Goal: Task Accomplishment & Management: Use online tool/utility

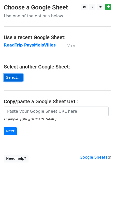
click at [14, 79] on link "Select..." at bounding box center [13, 77] width 19 height 8
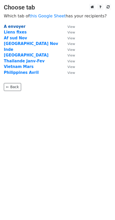
click at [13, 25] on strong "A envoyer" at bounding box center [15, 26] width 22 height 5
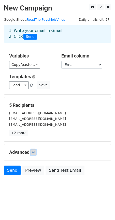
click at [33, 152] on icon at bounding box center [33, 151] width 3 height 3
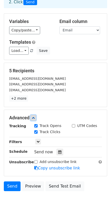
scroll to position [35, 0]
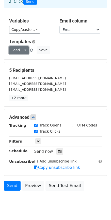
click at [18, 49] on link "Load..." at bounding box center [19, 50] width 20 height 8
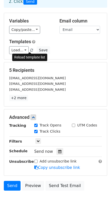
click at [30, 50] on span at bounding box center [31, 50] width 3 height 3
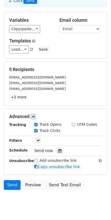
scroll to position [37, 0]
